Goal: Book appointment/travel/reservation

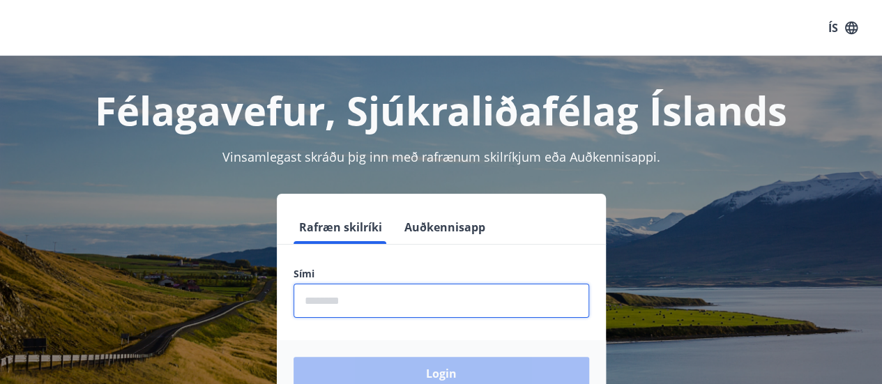
click at [352, 292] on input "phone" at bounding box center [442, 301] width 296 height 34
type input "********"
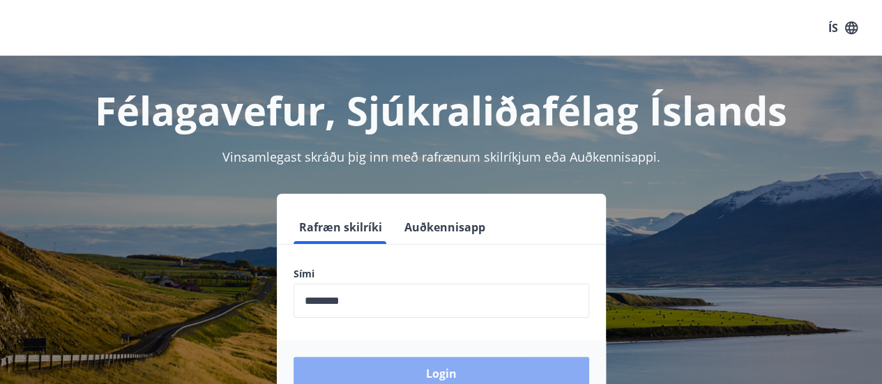
click at [442, 368] on button "Login" at bounding box center [442, 373] width 296 height 33
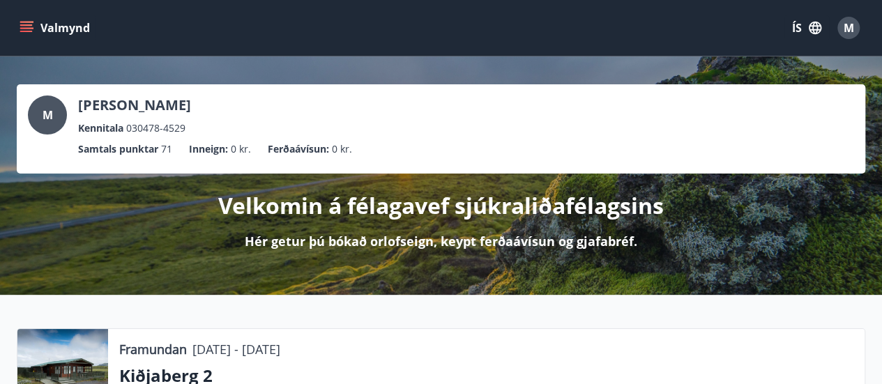
click at [24, 31] on icon "menu" at bounding box center [26, 31] width 13 height 1
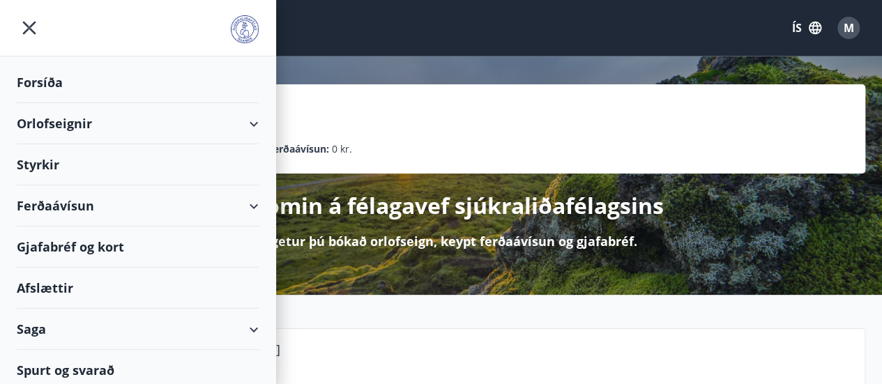
click at [82, 130] on div "Orlofseignir" at bounding box center [138, 123] width 242 height 41
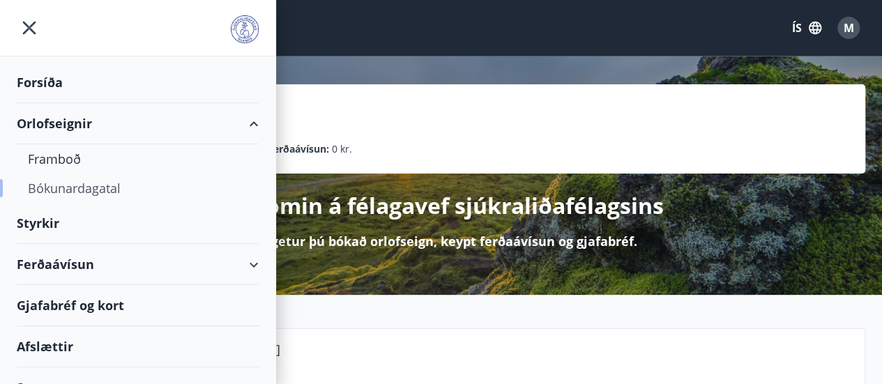
click at [68, 186] on div "Bókunardagatal" at bounding box center [138, 188] width 220 height 29
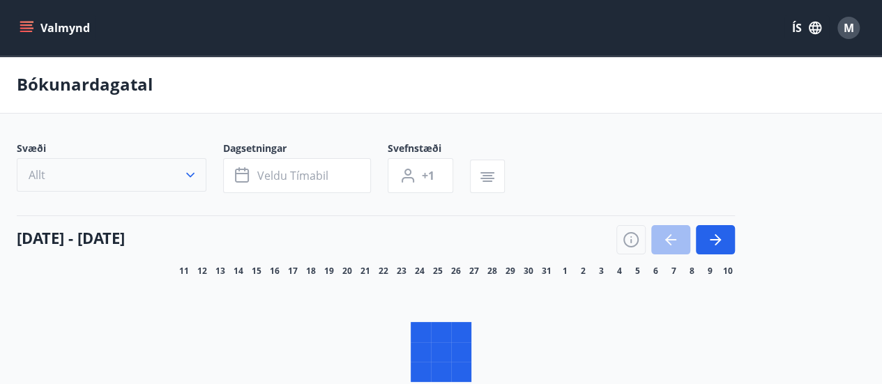
click at [190, 176] on button "Allt" at bounding box center [112, 174] width 190 height 33
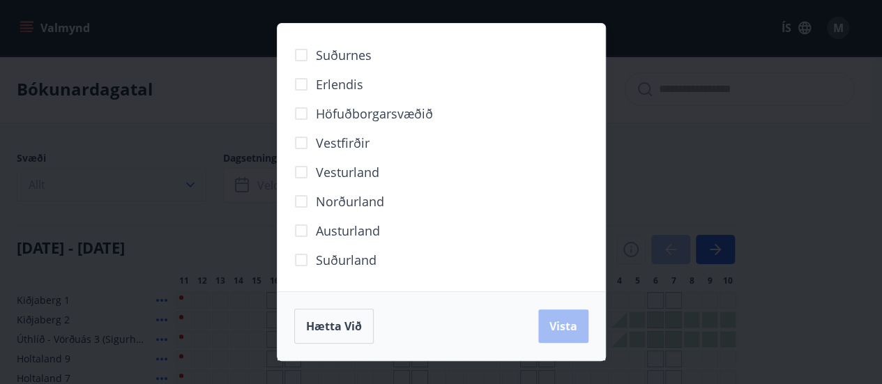
click at [190, 176] on div "Suðurnes Erlendis Höfuðborgarsvæðið [GEOGRAPHIC_DATA] [GEOGRAPHIC_DATA] [GEOGRA…" at bounding box center [441, 192] width 882 height 384
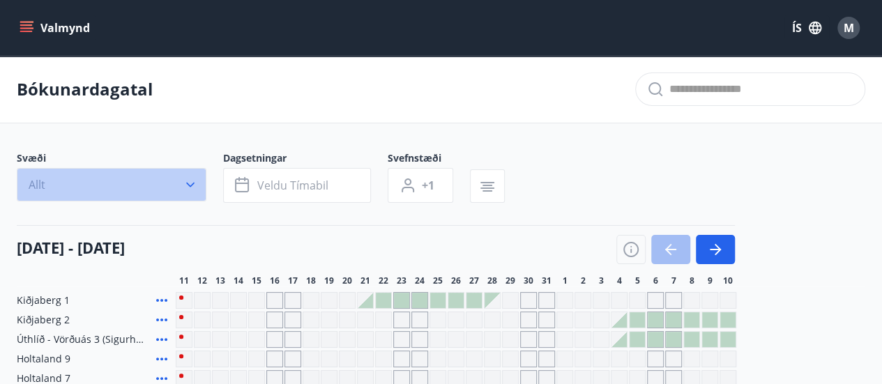
click at [188, 187] on icon "button" at bounding box center [190, 185] width 14 height 14
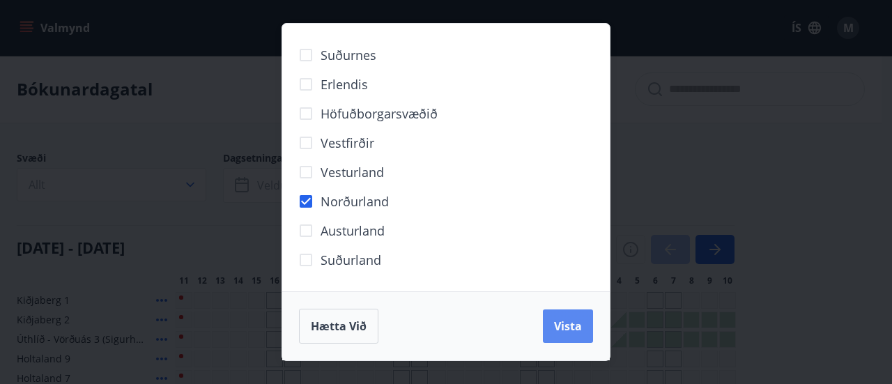
click at [563, 324] on span "Vista" at bounding box center [568, 326] width 28 height 15
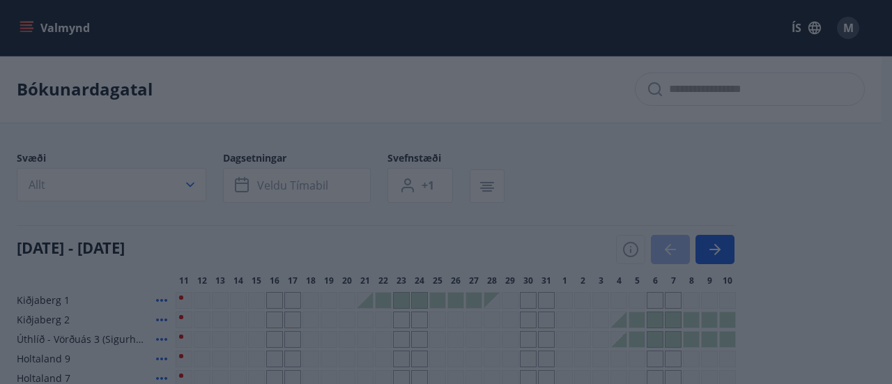
click at [285, 188] on div "Suðurnes Erlendis Höfuðborgarsvæðið [GEOGRAPHIC_DATA] [GEOGRAPHIC_DATA] [GEOGRA…" at bounding box center [446, 158] width 328 height 268
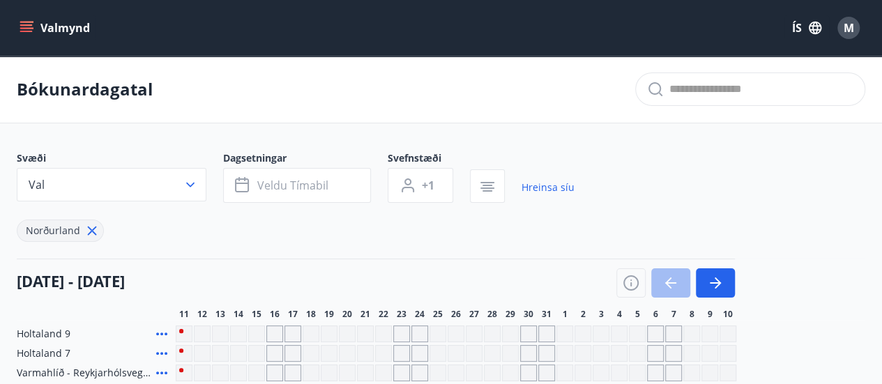
click at [285, 188] on span "Veldu tímabil" at bounding box center [292, 185] width 71 height 15
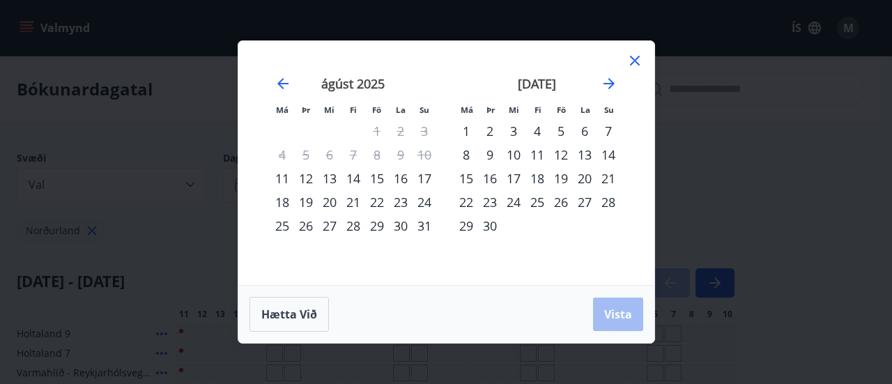
click at [517, 201] on div "24" at bounding box center [514, 202] width 24 height 24
click at [562, 204] on div "26" at bounding box center [561, 202] width 24 height 24
click at [624, 311] on span "Vista" at bounding box center [619, 314] width 28 height 15
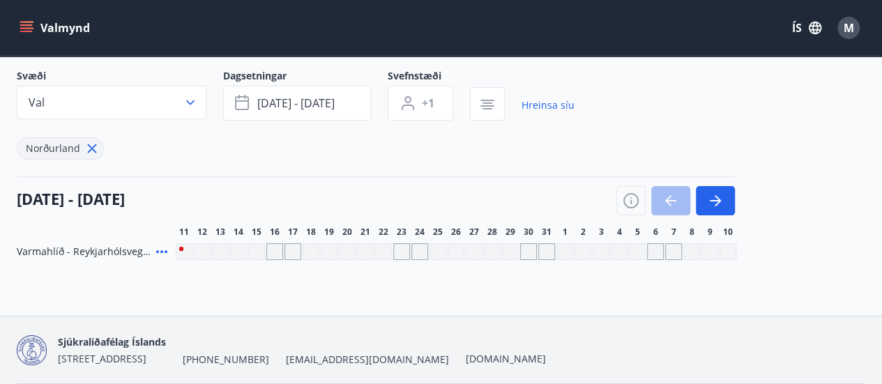
scroll to position [81, 0]
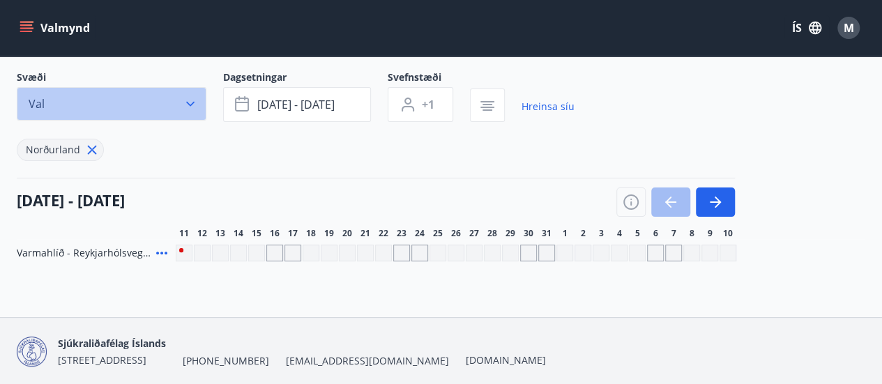
click at [193, 103] on icon "button" at bounding box center [190, 104] width 14 height 14
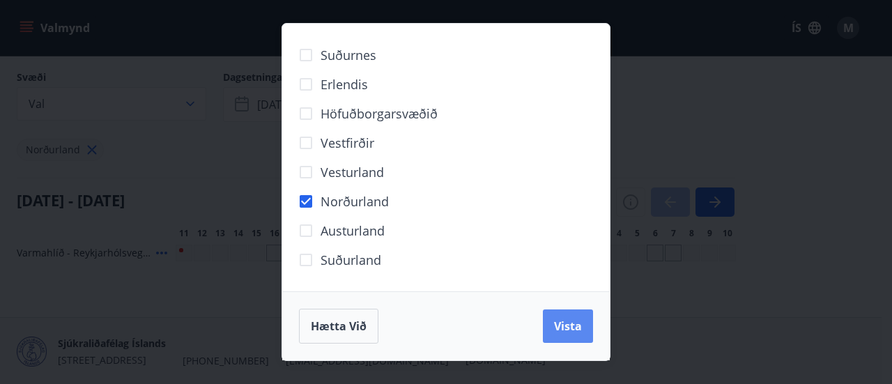
click at [570, 319] on span "Vista" at bounding box center [568, 326] width 28 height 15
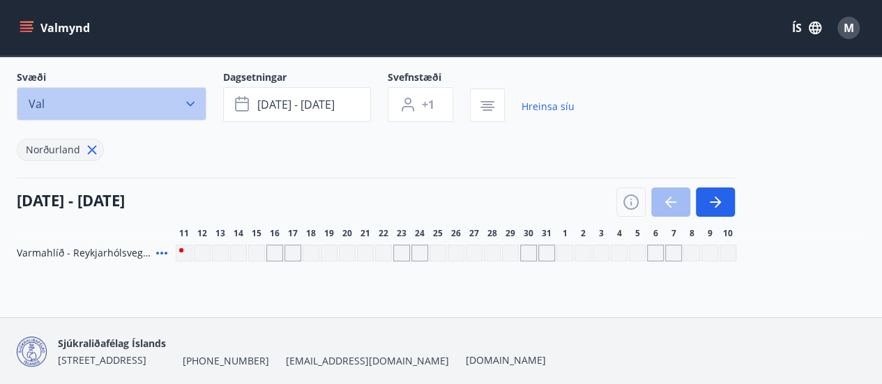
click at [185, 98] on icon "button" at bounding box center [190, 104] width 14 height 14
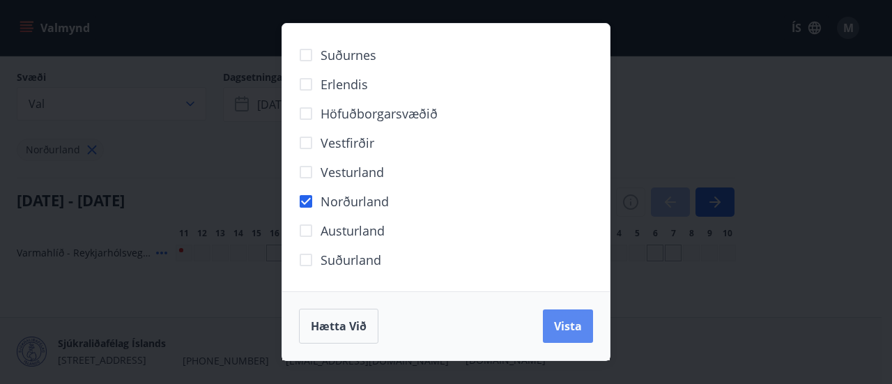
click at [575, 328] on span "Vista" at bounding box center [568, 326] width 28 height 15
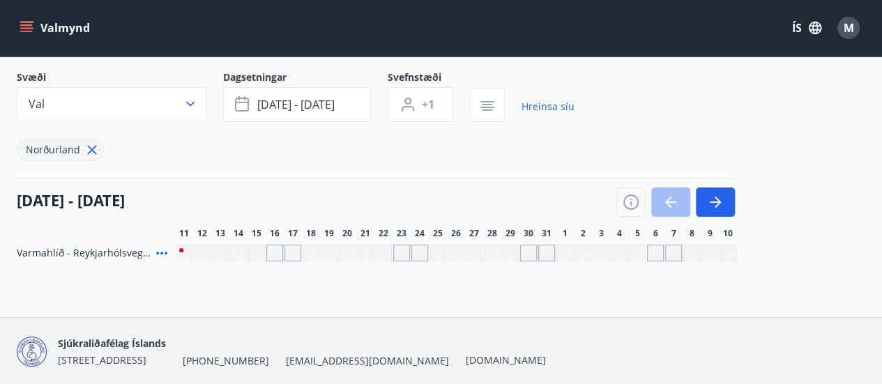
click at [24, 28] on icon "menu" at bounding box center [27, 27] width 15 height 1
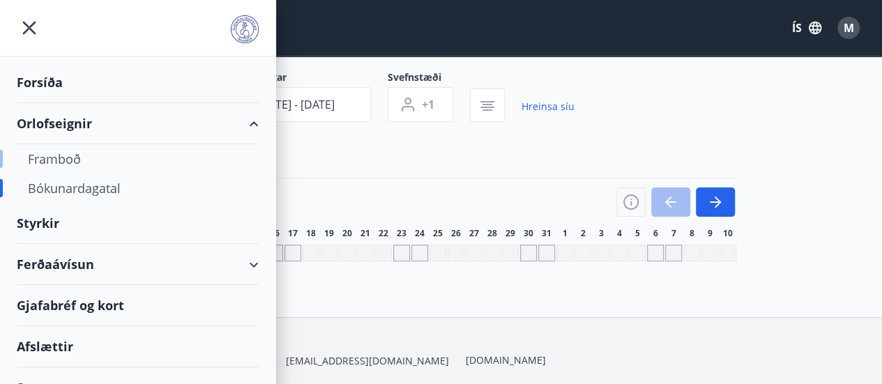
click at [60, 160] on div "Framboð" at bounding box center [138, 158] width 220 height 29
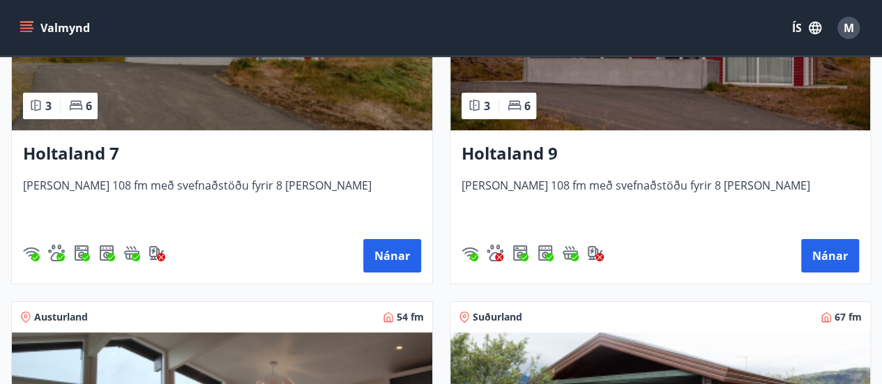
scroll to position [2659, 0]
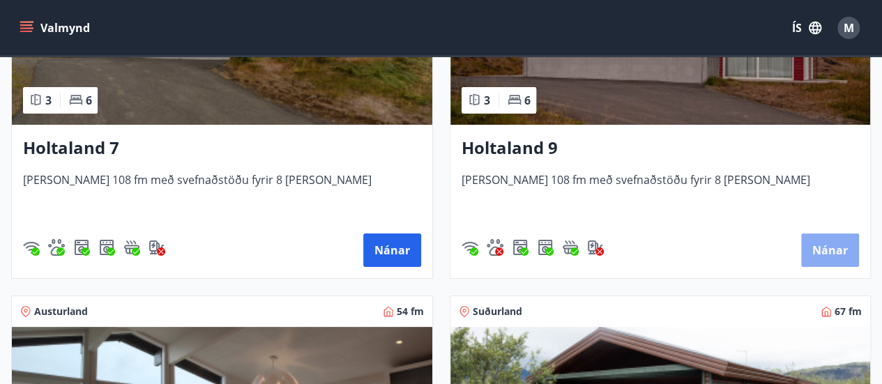
click at [835, 253] on button "Nánar" at bounding box center [830, 250] width 58 height 33
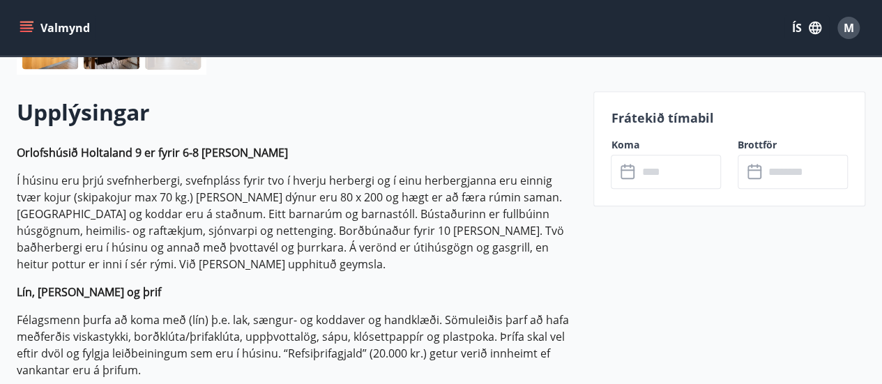
scroll to position [446, 0]
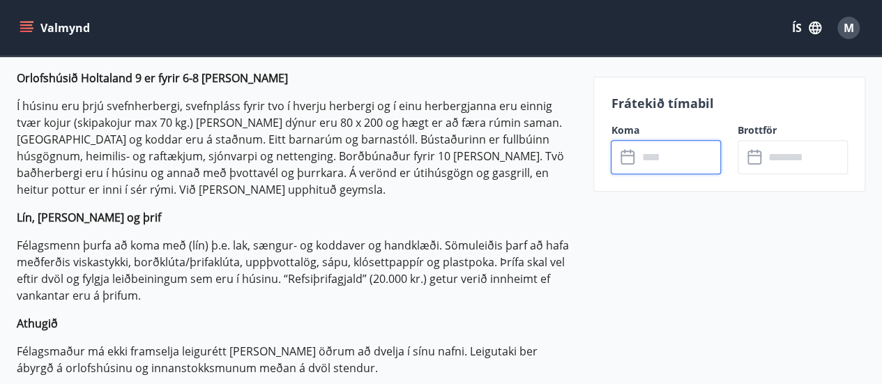
click at [657, 156] on input "text" at bounding box center [679, 157] width 84 height 34
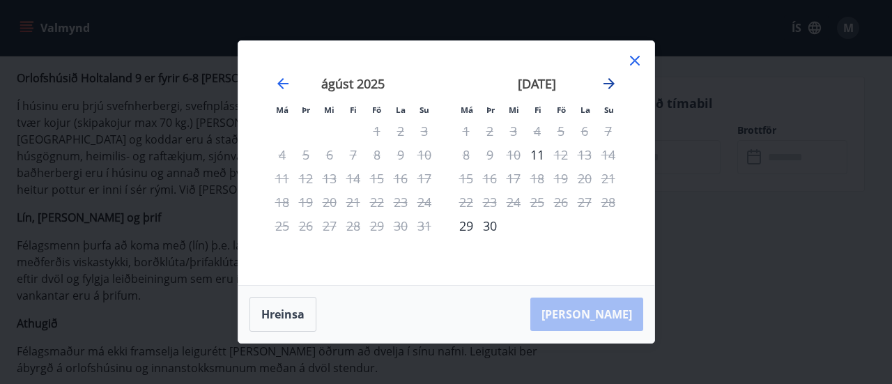
click at [609, 80] on icon "Move forward to switch to the next month." at bounding box center [609, 83] width 11 height 11
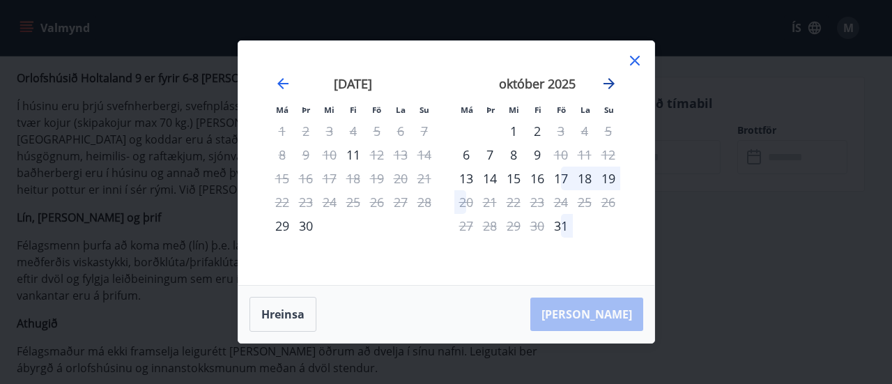
click at [609, 80] on icon "Move forward to switch to the next month." at bounding box center [609, 83] width 11 height 11
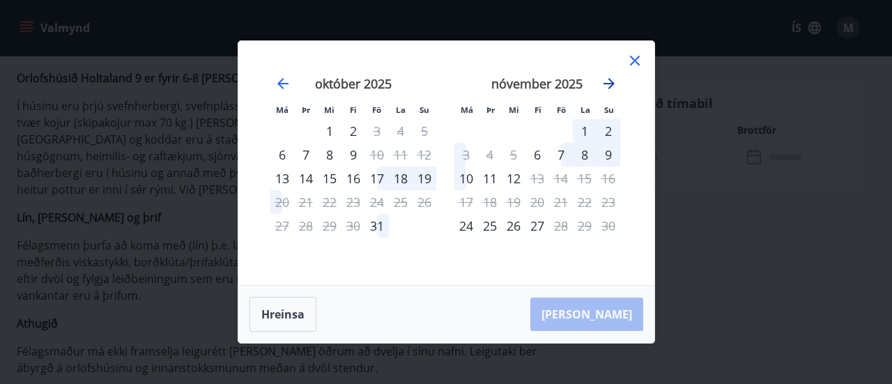
click at [609, 80] on icon "Move forward to switch to the next month." at bounding box center [609, 83] width 11 height 11
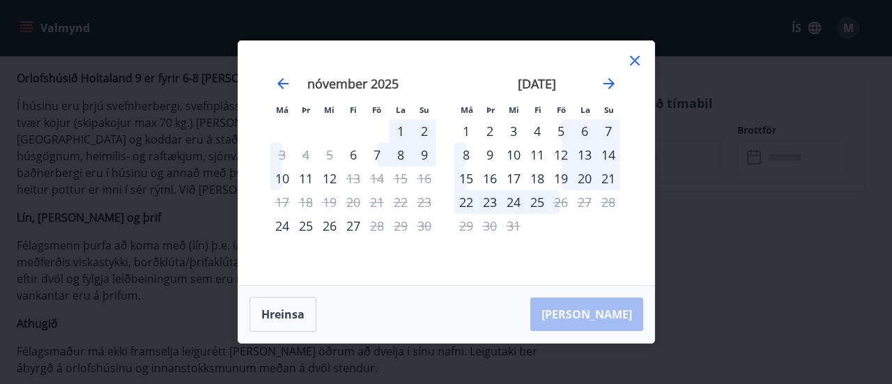
click at [637, 61] on icon at bounding box center [635, 60] width 17 height 17
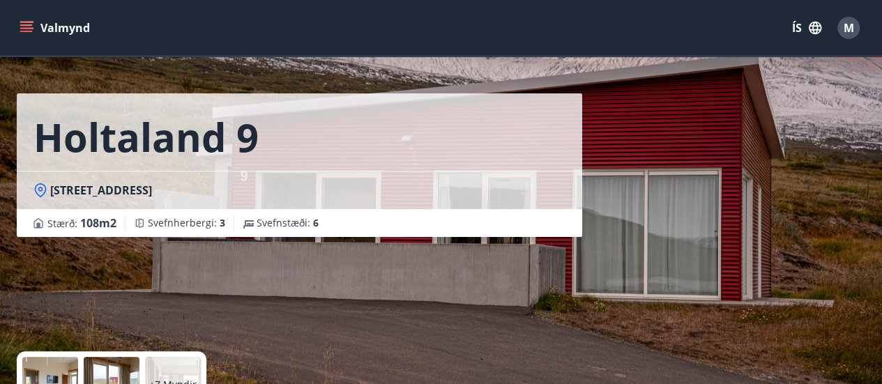
scroll to position [0, 0]
